Goal: Task Accomplishment & Management: Use online tool/utility

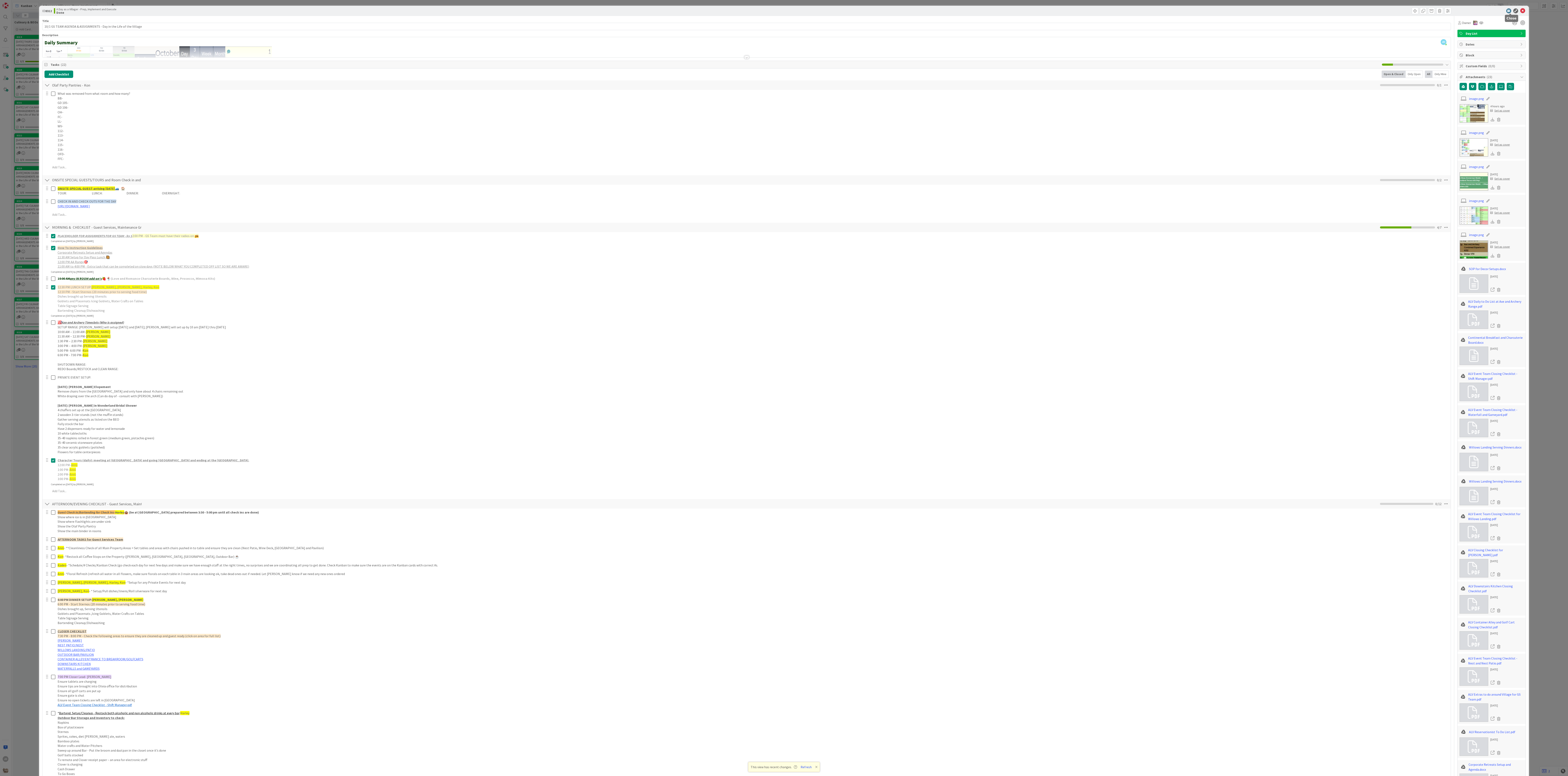
click at [1520, 13] on icon at bounding box center [1522, 10] width 5 height 5
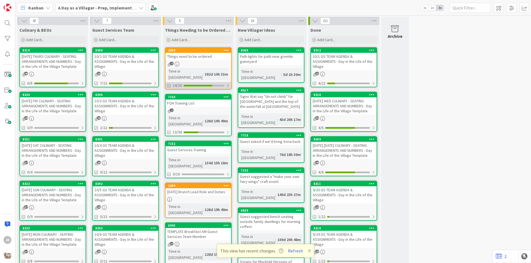
drag, startPoint x: 2043, startPoint y: 0, endPoint x: 188, endPoint y: 77, distance: 1856.9
click at [188, 82] on div "14/20" at bounding box center [198, 85] width 66 height 7
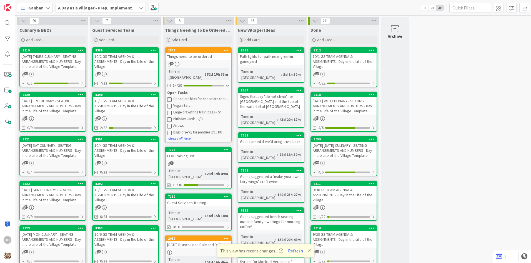
click at [194, 66] on div "4" at bounding box center [198, 64] width 66 height 5
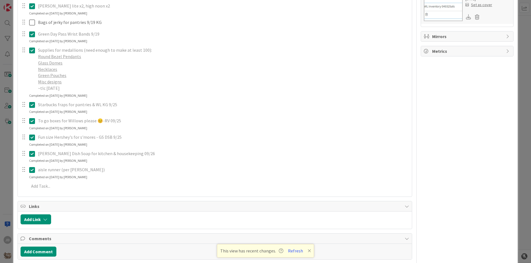
scroll to position [321, 0]
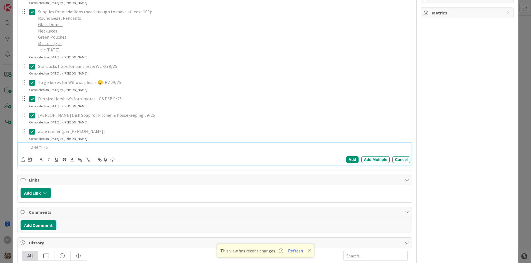
click at [41, 148] on p at bounding box center [218, 147] width 379 height 6
click at [57, 150] on p "Shout stain" at bounding box center [218, 147] width 379 height 6
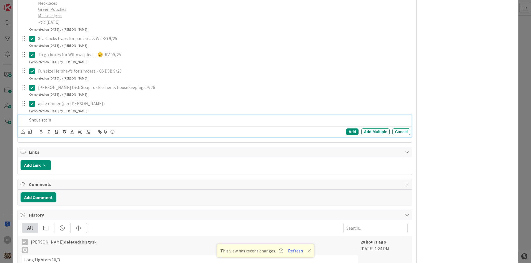
click at [51, 120] on p "Shout stain" at bounding box center [218, 120] width 379 height 6
click at [69, 124] on div "Shout stain" at bounding box center [218, 120] width 383 height 10
click at [346, 131] on div "Add" at bounding box center [352, 131] width 12 height 7
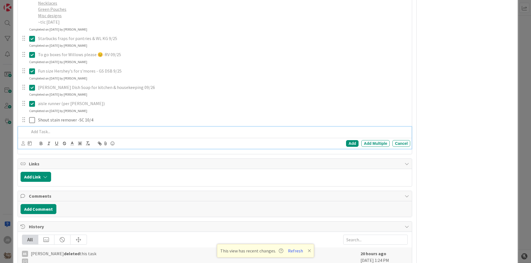
click at [41, 134] on p at bounding box center [218, 131] width 379 height 6
click at [57, 134] on p "Windex refill" at bounding box center [218, 131] width 379 height 6
click at [59, 133] on p "Windex refill" at bounding box center [218, 131] width 379 height 6
click at [58, 134] on p "Windex refill" at bounding box center [218, 131] width 379 height 6
click at [346, 145] on div "Add" at bounding box center [352, 143] width 12 height 7
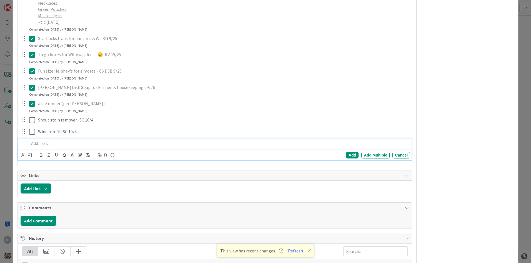
click at [46, 144] on p at bounding box center [218, 143] width 379 height 6
click at [86, 141] on p "In room garbage bags" at bounding box center [218, 143] width 379 height 6
click at [346, 155] on div "Add" at bounding box center [352, 155] width 12 height 7
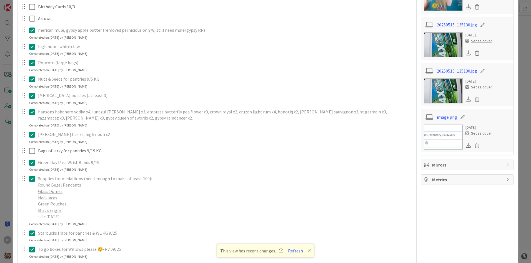
scroll to position [44, 0]
